Goal: Find specific page/section: Find specific page/section

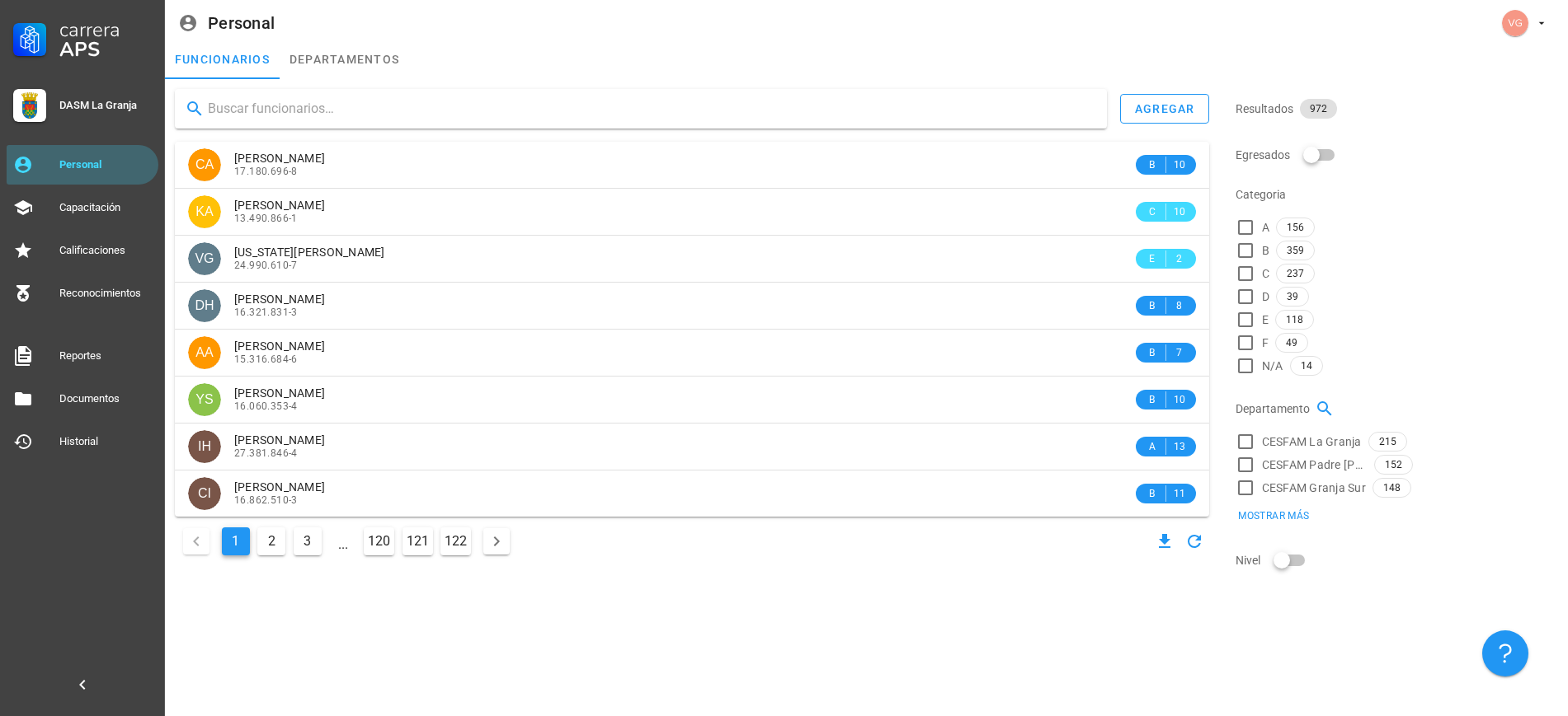
click at [267, 117] on input "text" at bounding box center [651, 109] width 886 height 27
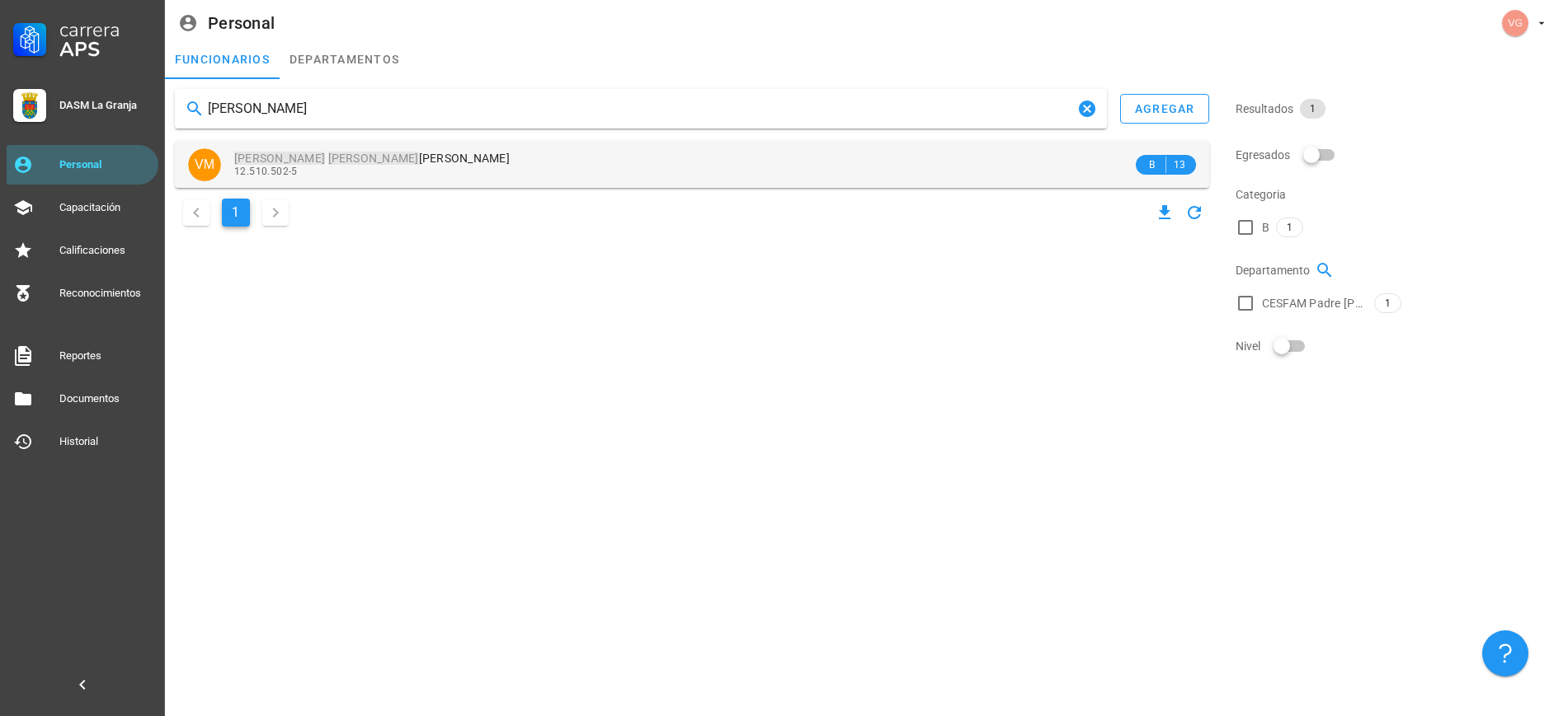
type input "[PERSON_NAME]"
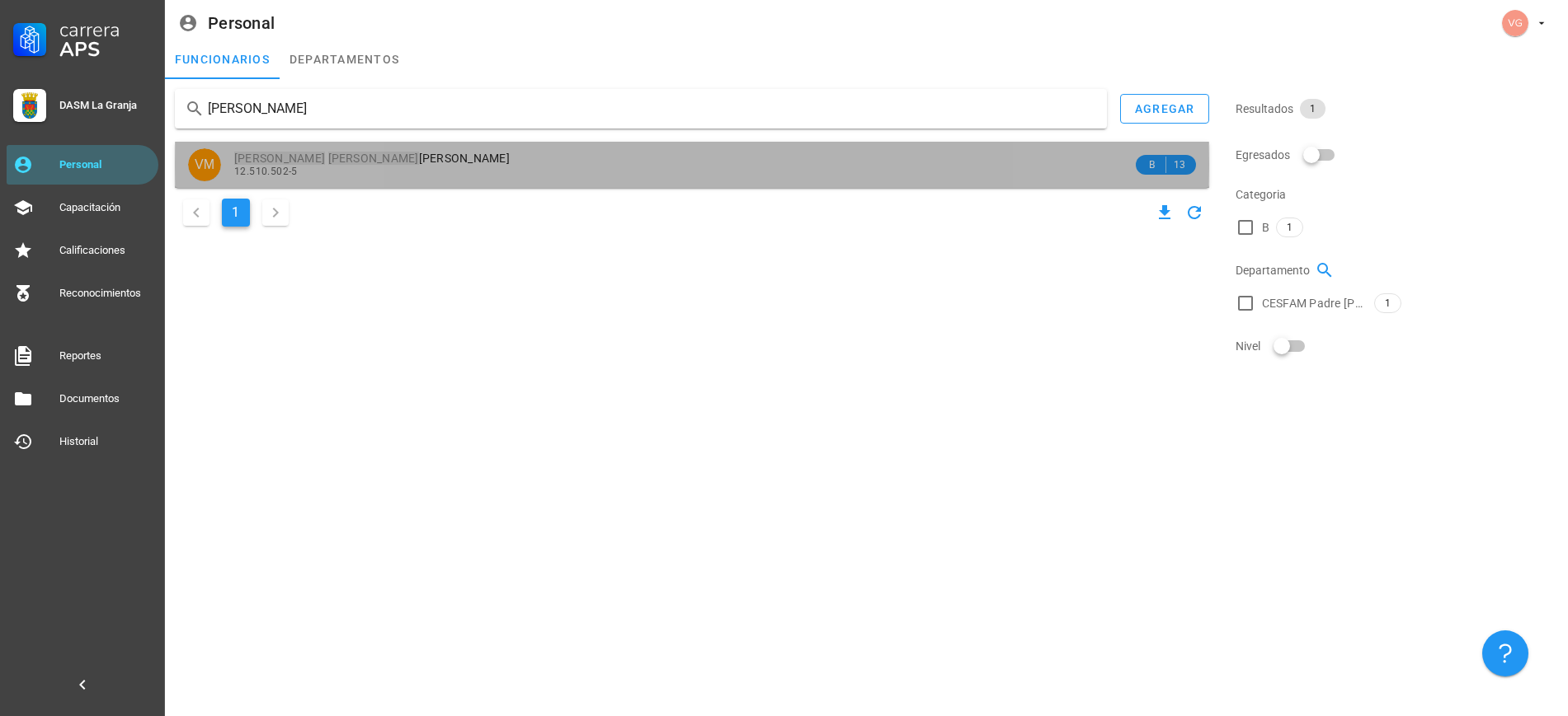
click at [417, 160] on div "[PERSON_NAME]" at bounding box center [683, 158] width 898 height 14
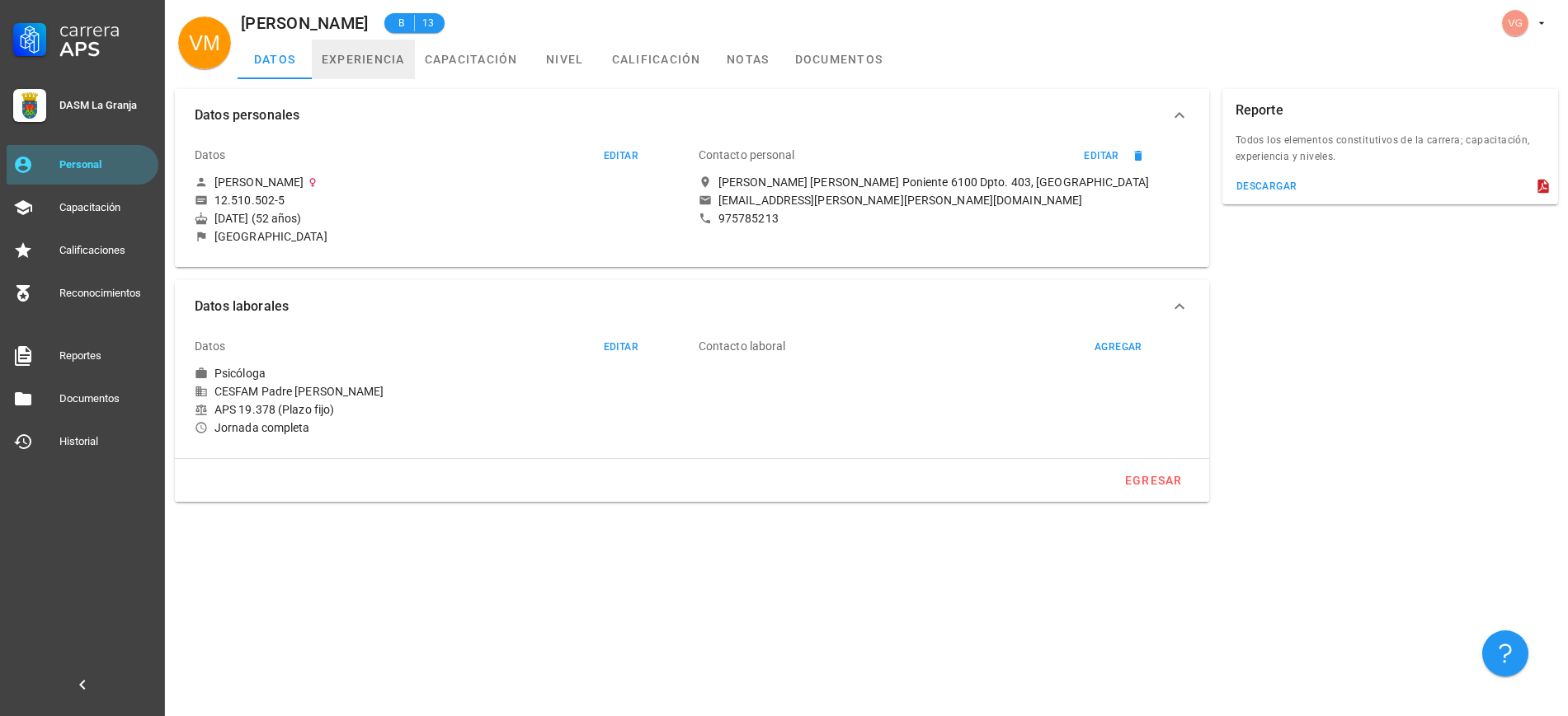
click at [379, 60] on link "experiencia" at bounding box center [363, 60] width 103 height 40
